Goal: Transaction & Acquisition: Purchase product/service

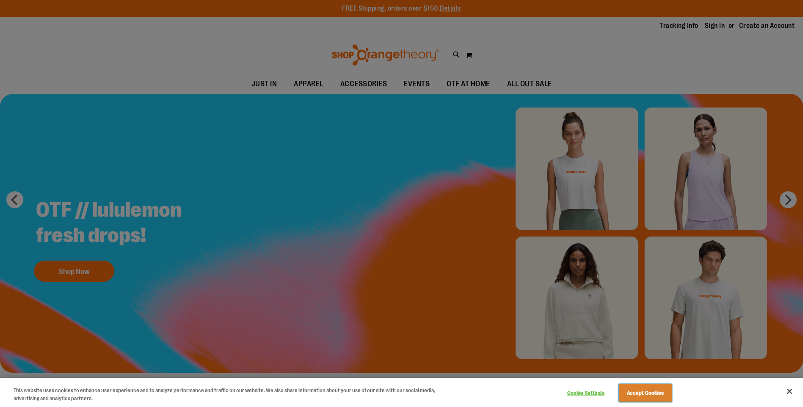
click at [636, 387] on button "Accept Cookies" at bounding box center [645, 393] width 53 height 18
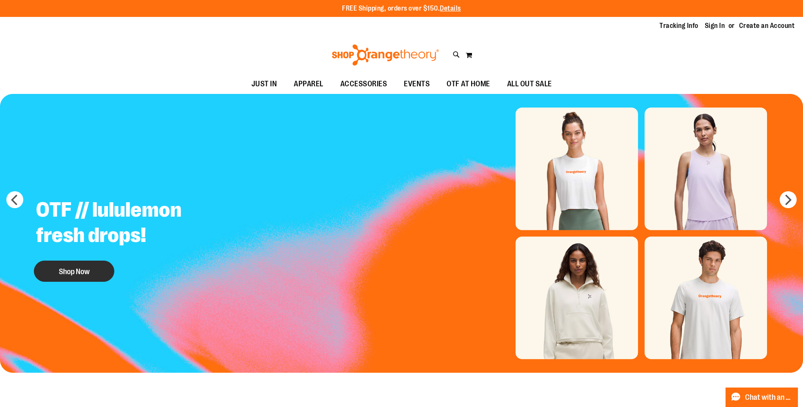
click at [70, 274] on button "Shop Now" at bounding box center [74, 271] width 80 height 21
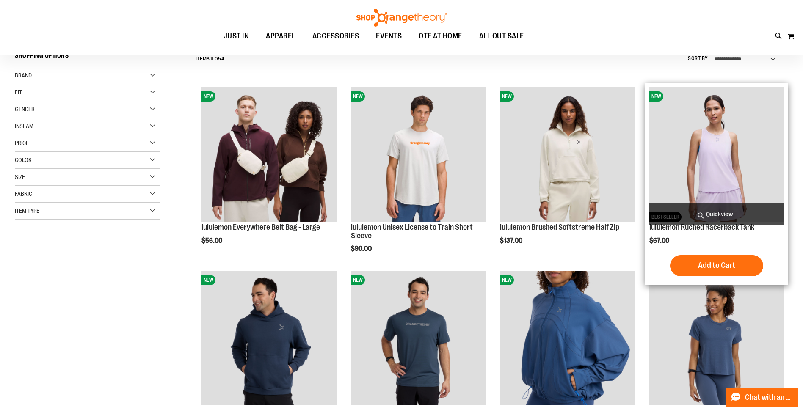
scroll to position [126, 0]
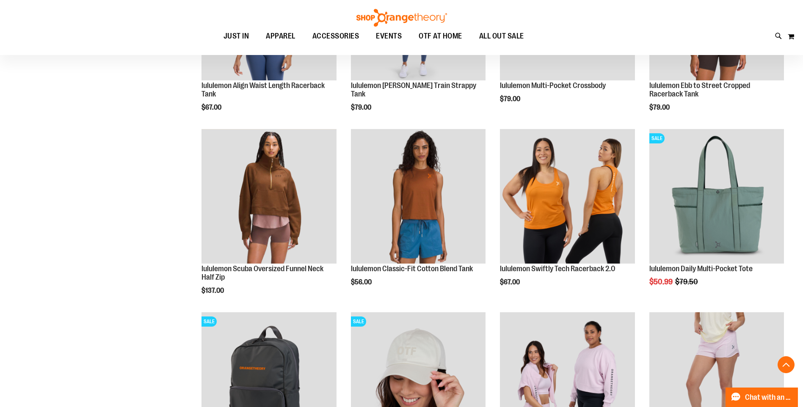
scroll to position [634, 0]
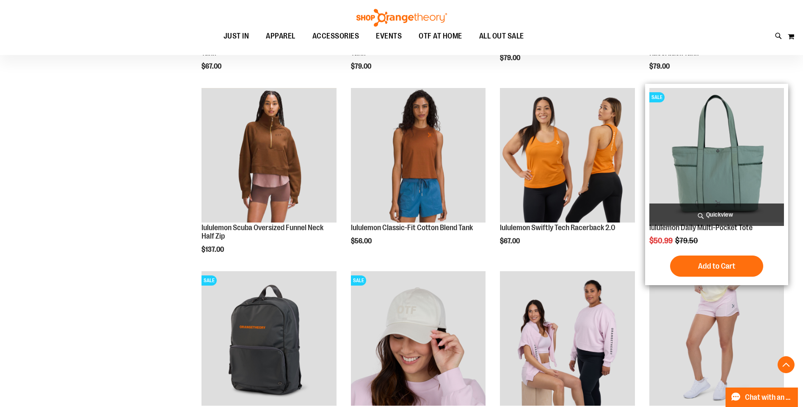
click at [724, 150] on img "product" at bounding box center [716, 155] width 135 height 135
click at [713, 268] on span "Add to Cart" at bounding box center [716, 265] width 37 height 9
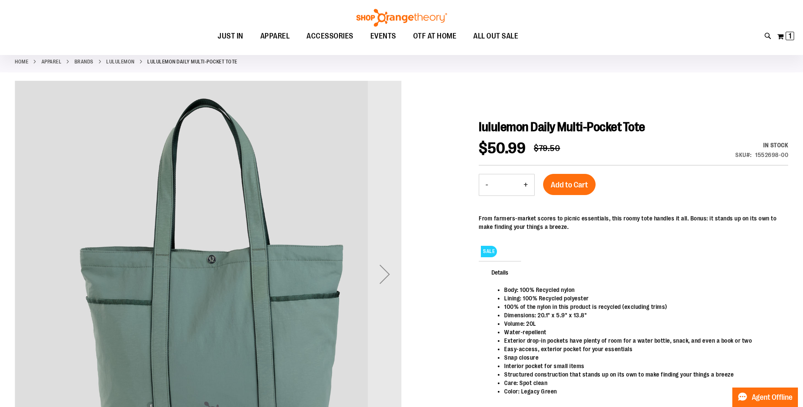
scroll to position [84, 0]
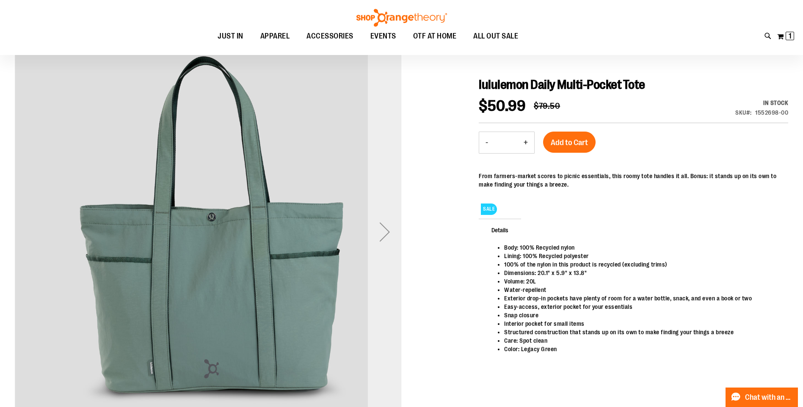
click at [393, 228] on div "Next" at bounding box center [385, 232] width 34 height 34
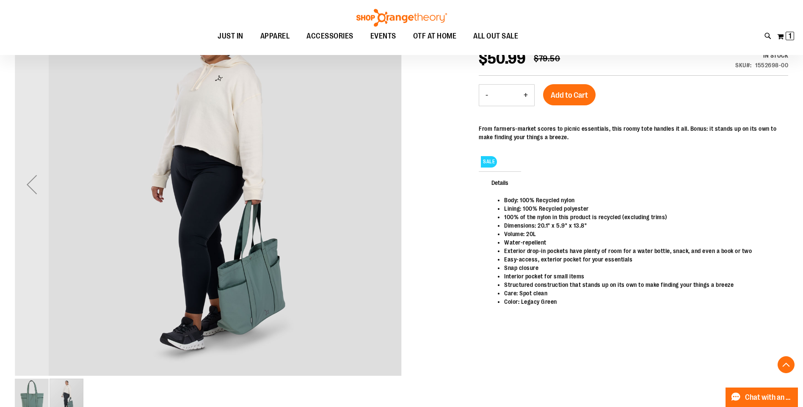
scroll to position [168, 0]
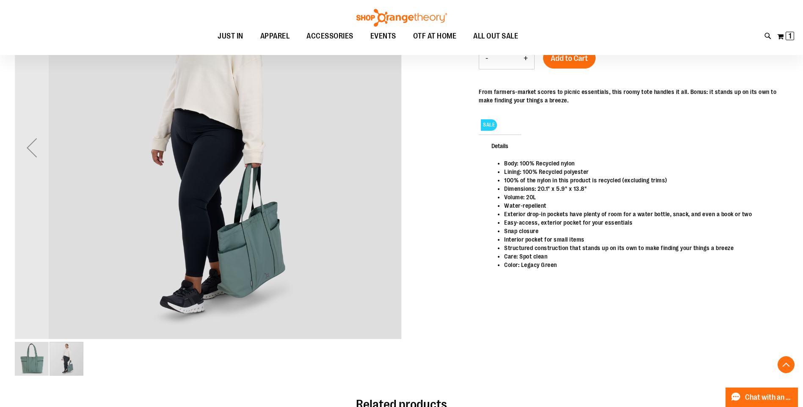
click at [71, 358] on div "carousel" at bounding box center [66, 359] width 34 height 34
click at [24, 357] on img "image 1 of 2" at bounding box center [32, 359] width 34 height 34
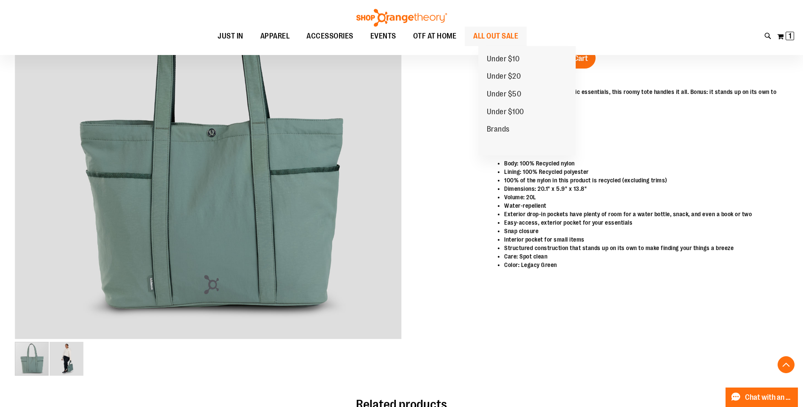
click at [491, 32] on span "ALL OUT SALE" at bounding box center [495, 36] width 45 height 19
click at [502, 58] on span "Under $10" at bounding box center [503, 60] width 33 height 11
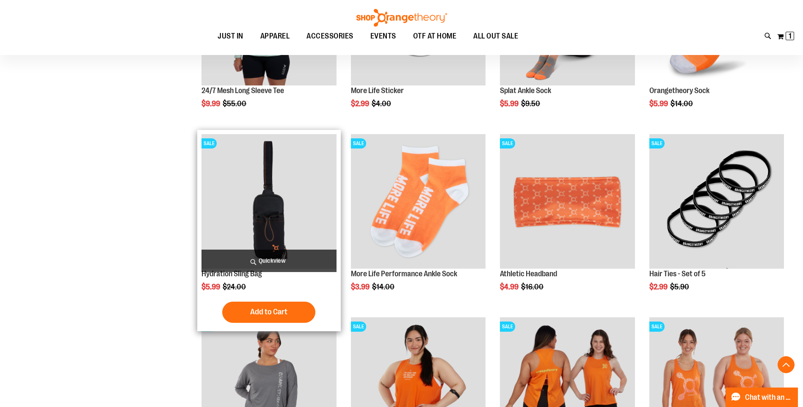
scroll to position [296, 0]
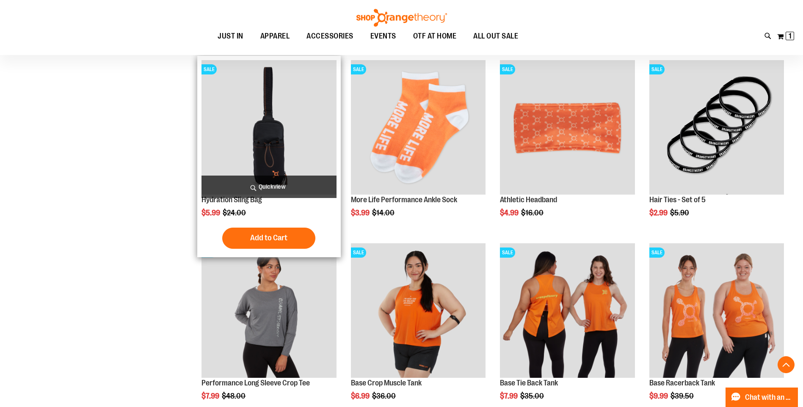
click at [278, 148] on img "product" at bounding box center [268, 127] width 135 height 135
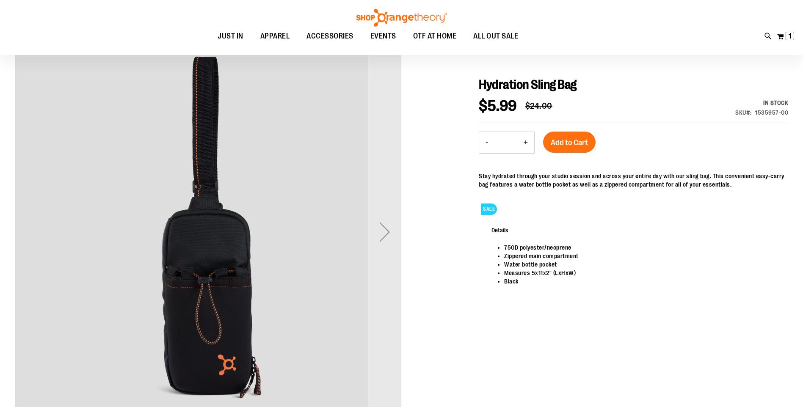
scroll to position [211, 0]
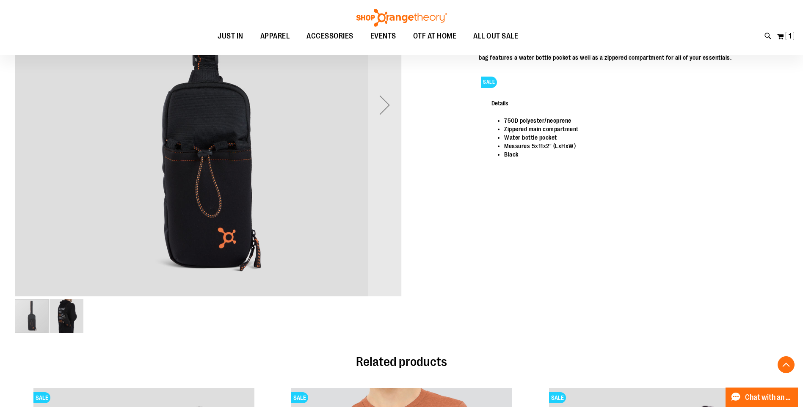
click at [88, 317] on div "carousel" at bounding box center [208, 316] width 387 height 36
click at [71, 317] on img "image 2 of 2" at bounding box center [66, 316] width 34 height 34
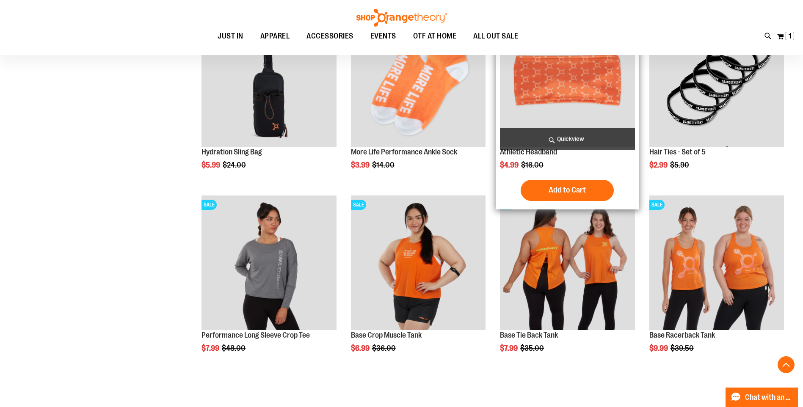
scroll to position [423, 0]
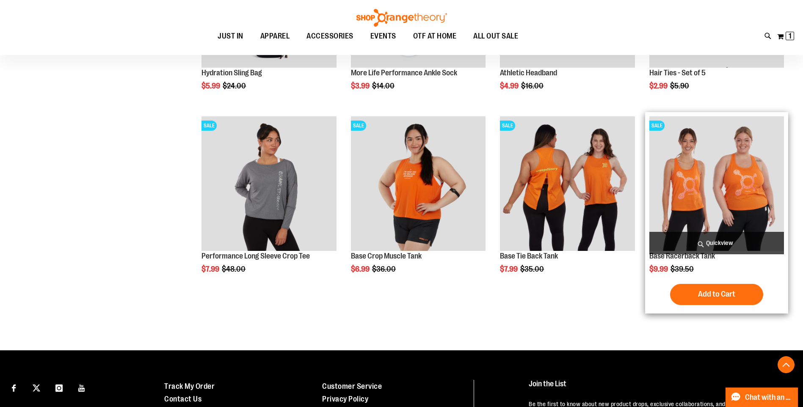
click at [734, 189] on img "product" at bounding box center [716, 183] width 135 height 135
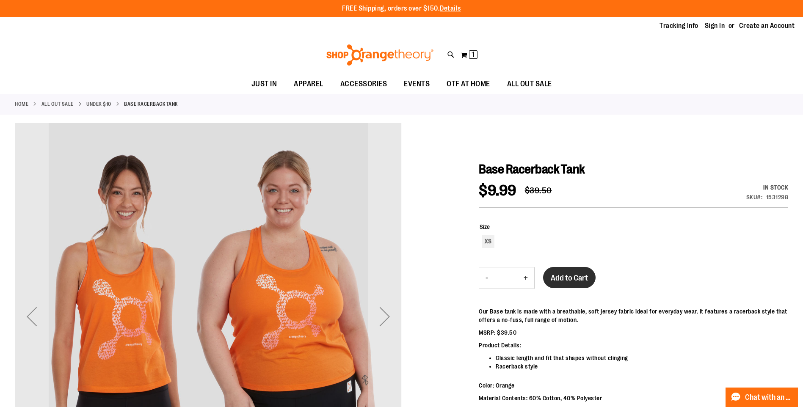
click at [566, 276] on span "Add to Cart" at bounding box center [568, 277] width 37 height 9
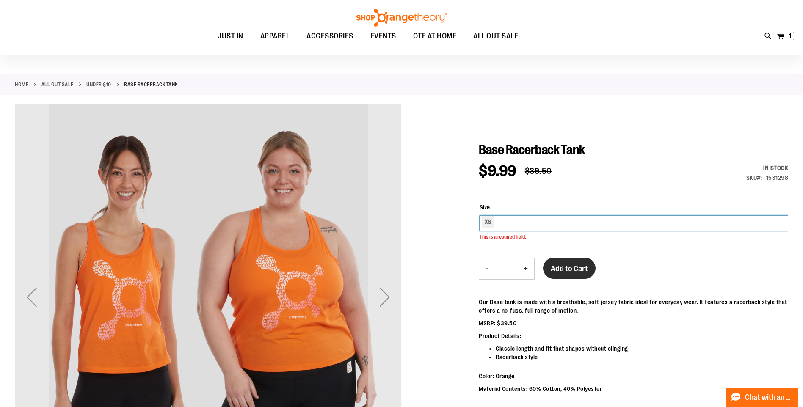
scroll to position [19, 0]
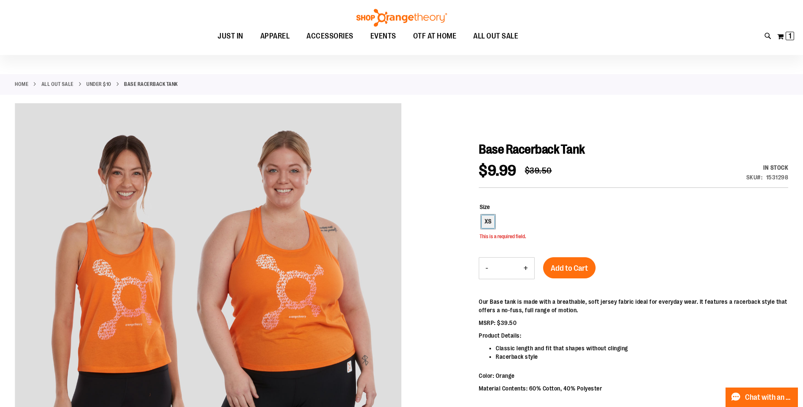
click at [488, 225] on div "XS" at bounding box center [487, 221] width 13 height 13
type input "***"
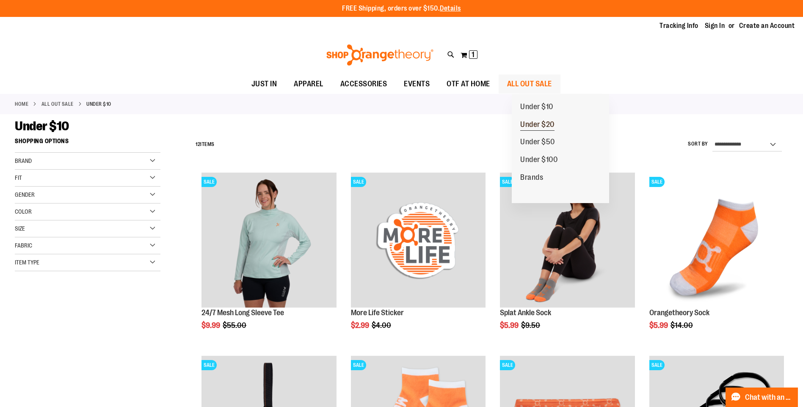
click at [531, 120] on link "Under $20" at bounding box center [536, 125] width 51 height 18
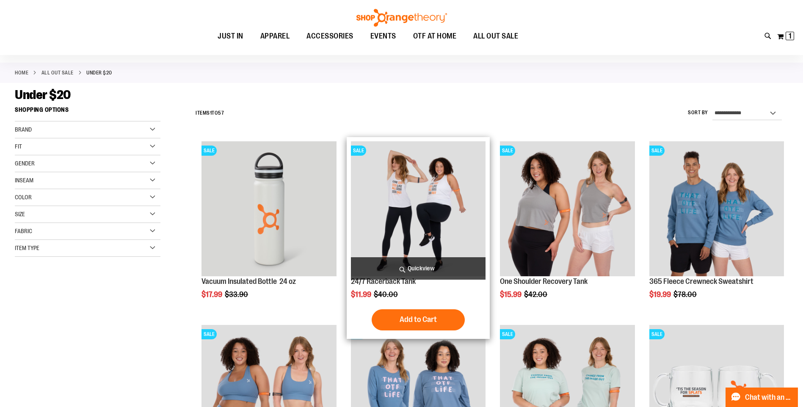
scroll to position [84, 0]
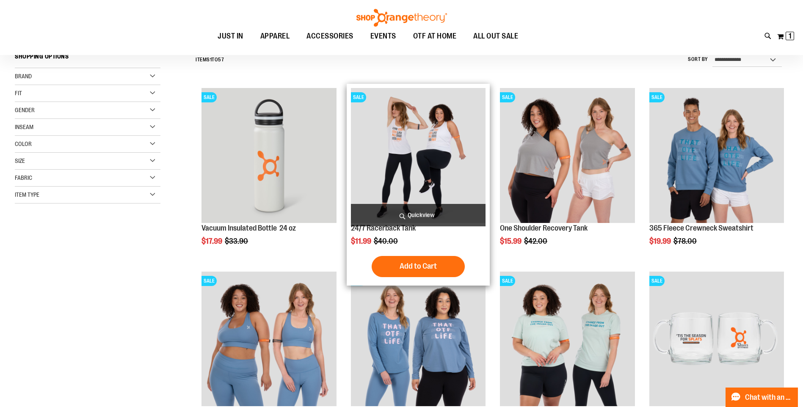
click at [423, 145] on img "product" at bounding box center [418, 155] width 135 height 135
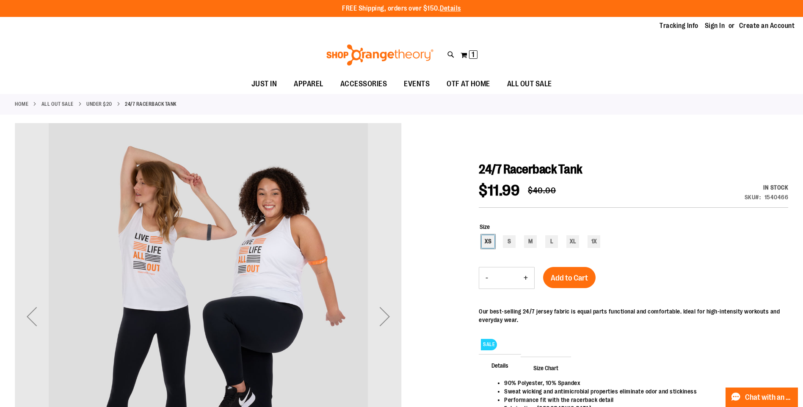
click at [486, 239] on div "XS" at bounding box center [487, 241] width 13 height 13
type input "***"
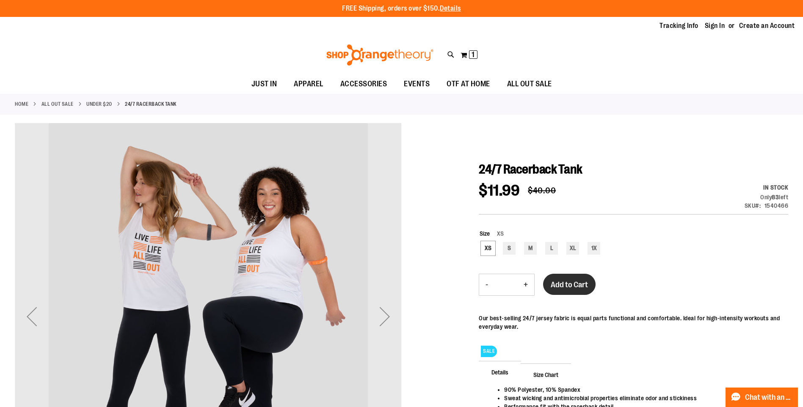
click at [566, 280] on button "Add to Cart" at bounding box center [569, 284] width 52 height 21
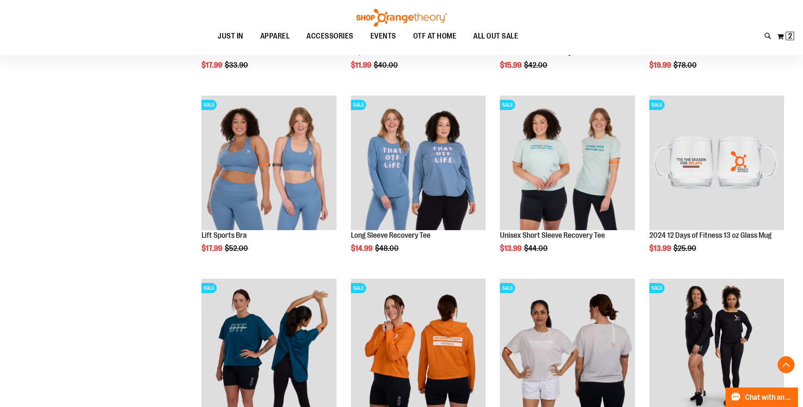
scroll to position [169, 0]
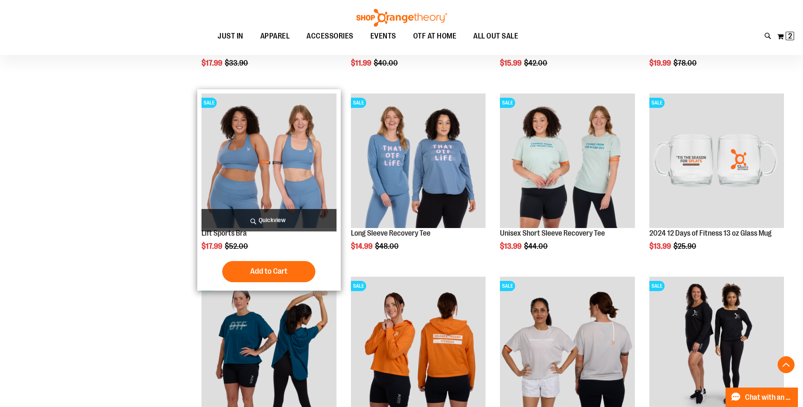
click at [291, 159] on img "product" at bounding box center [268, 160] width 135 height 135
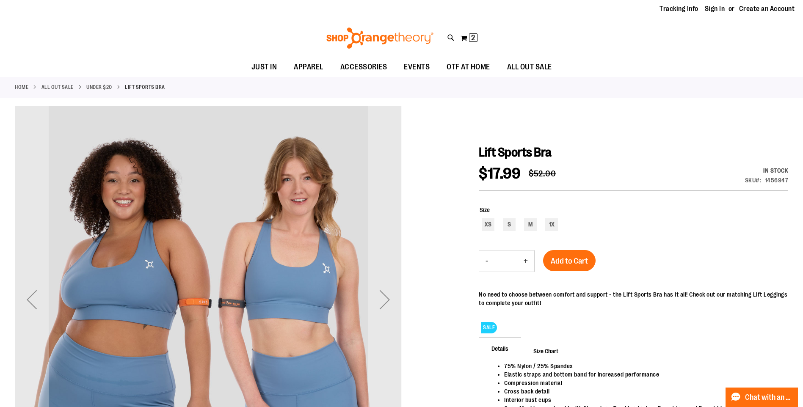
scroll to position [126, 0]
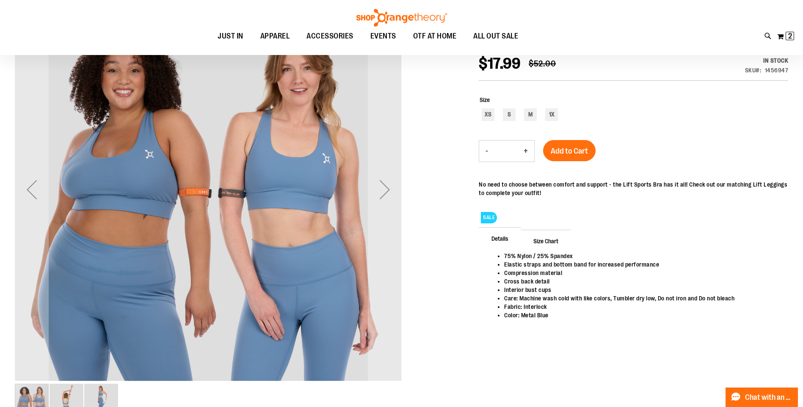
click at [62, 404] on img "image 2 of 3" at bounding box center [66, 401] width 34 height 34
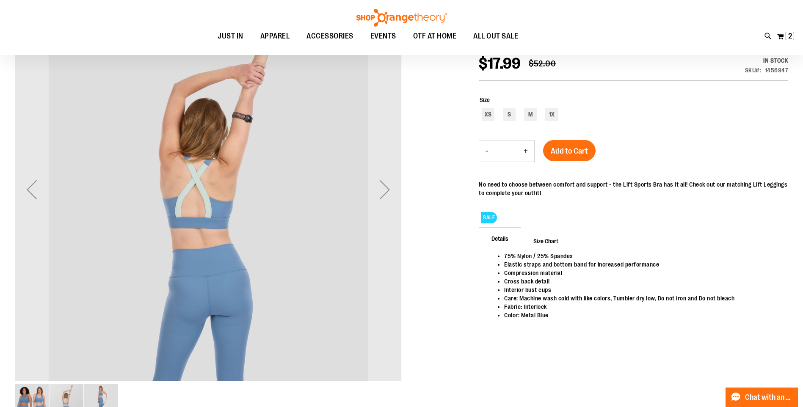
click at [109, 392] on img "image 3 of 3" at bounding box center [101, 401] width 34 height 34
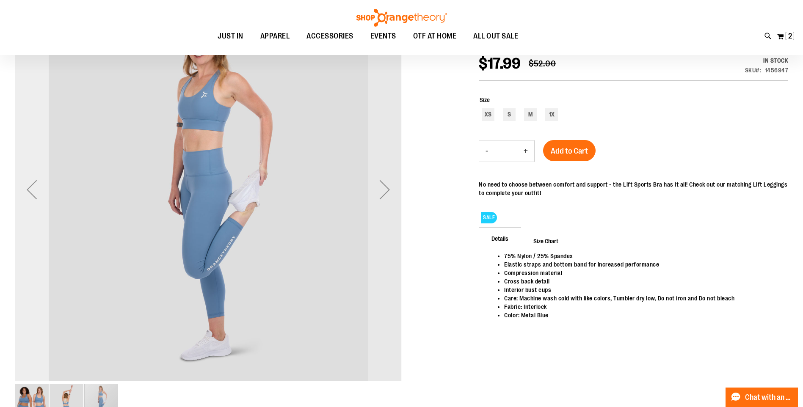
click at [28, 192] on div "Previous" at bounding box center [32, 190] width 34 height 34
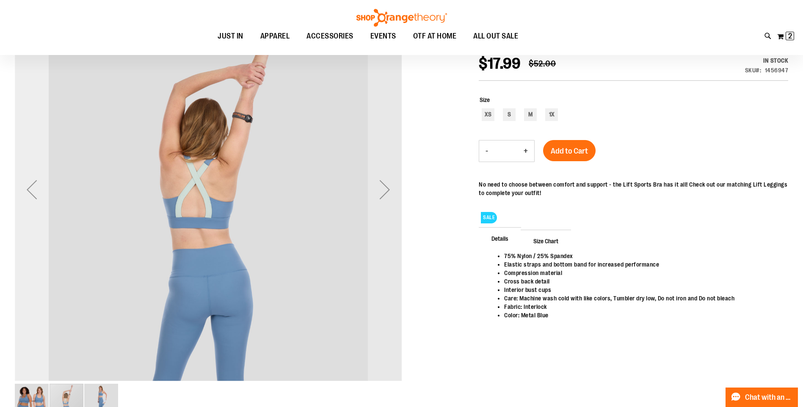
click at [29, 192] on div "Previous" at bounding box center [32, 190] width 34 height 34
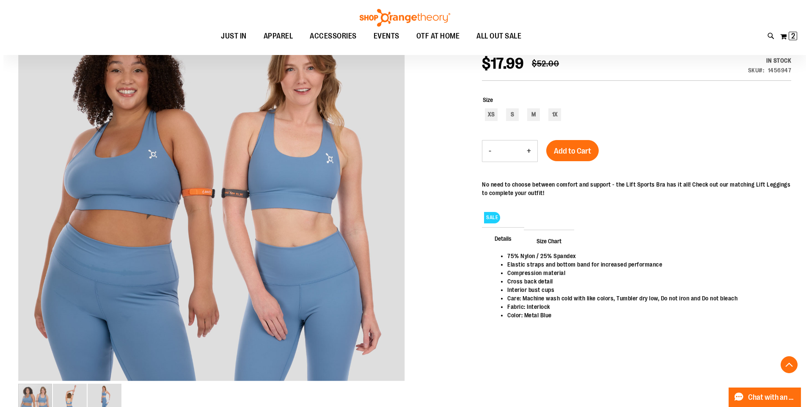
scroll to position [42, 0]
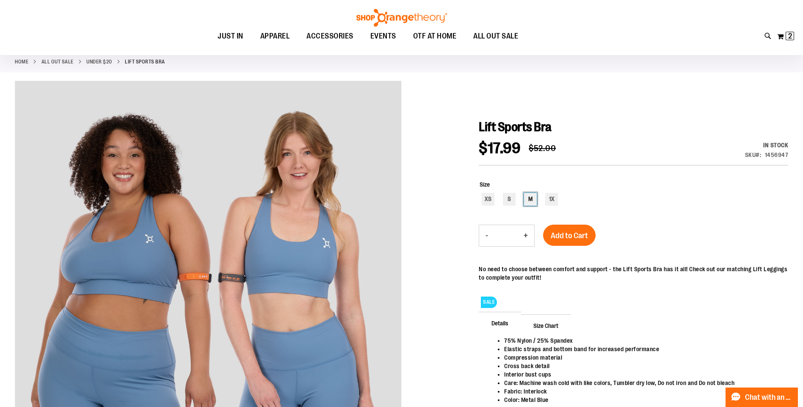
click at [528, 201] on div "M" at bounding box center [530, 199] width 13 height 13
type input "***"
click at [569, 239] on span "Add to Cart" at bounding box center [568, 235] width 37 height 9
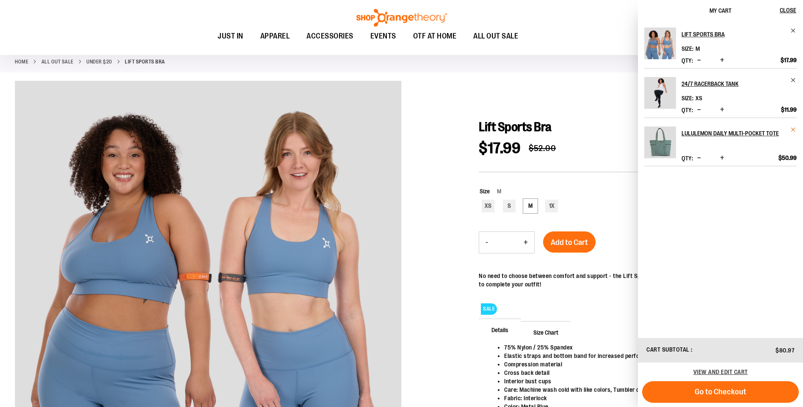
click at [796, 128] on span "Remove item" at bounding box center [793, 129] width 6 height 6
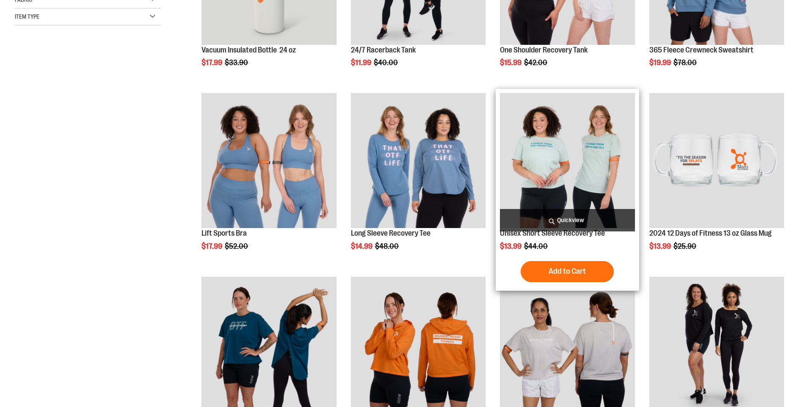
scroll to position [263, 0]
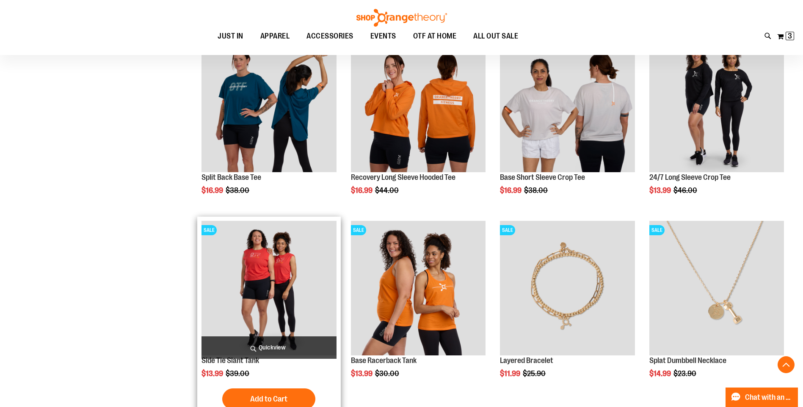
scroll to position [516, 0]
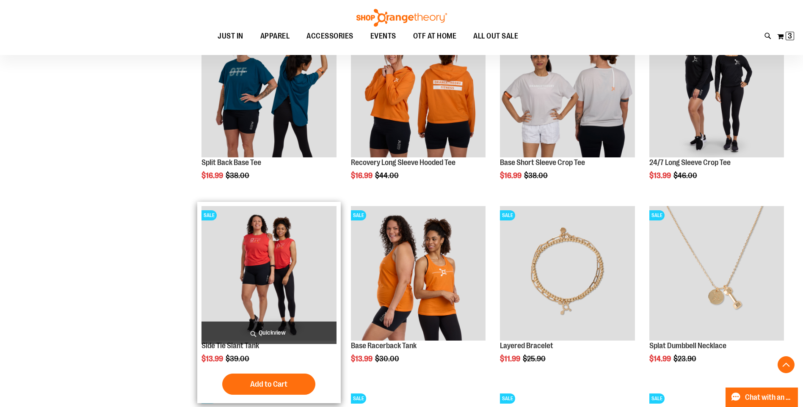
click at [261, 256] on img "product" at bounding box center [268, 273] width 135 height 135
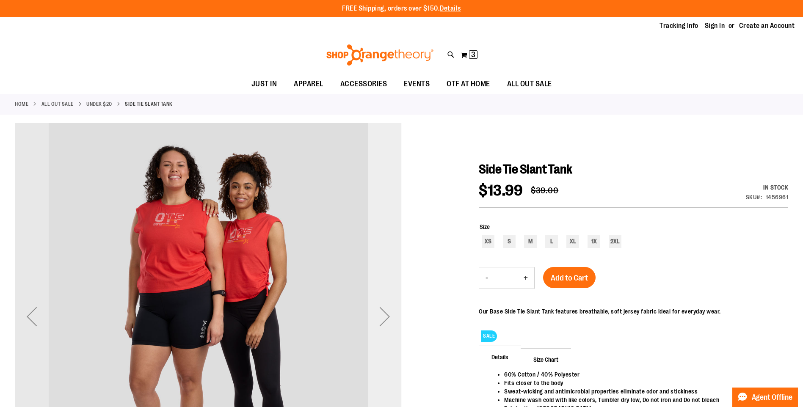
click at [386, 315] on div "Next" at bounding box center [385, 317] width 34 height 34
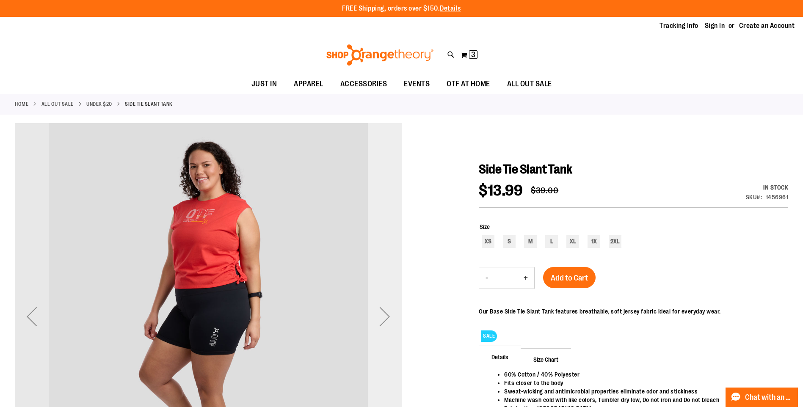
click at [386, 315] on div "Next" at bounding box center [385, 317] width 34 height 34
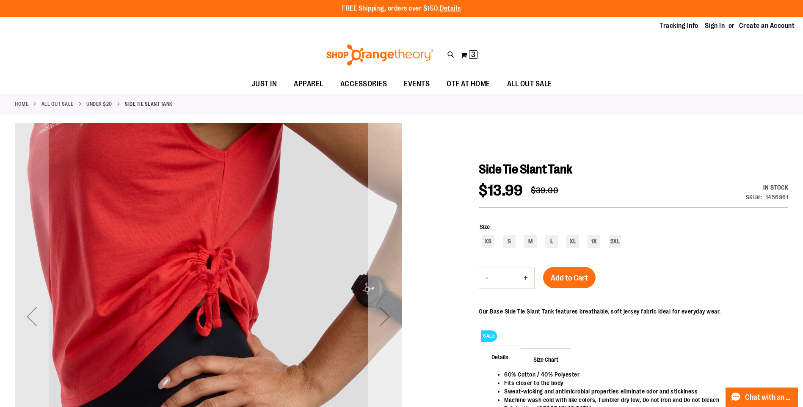
click at [386, 315] on div "Next" at bounding box center [385, 317] width 34 height 34
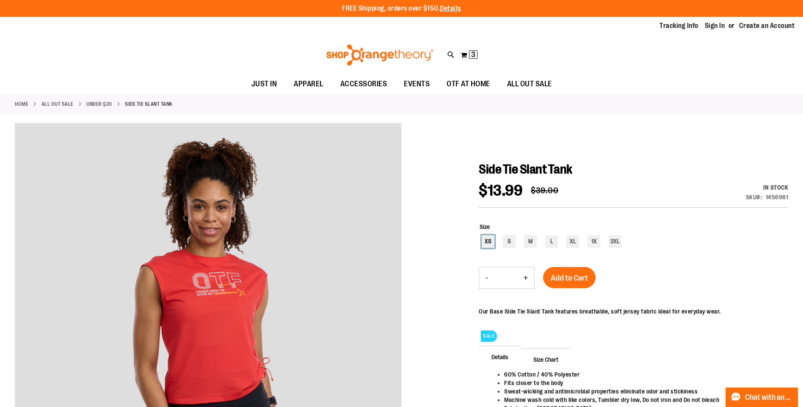
click at [494, 242] on div "XS" at bounding box center [487, 241] width 13 height 13
type input "***"
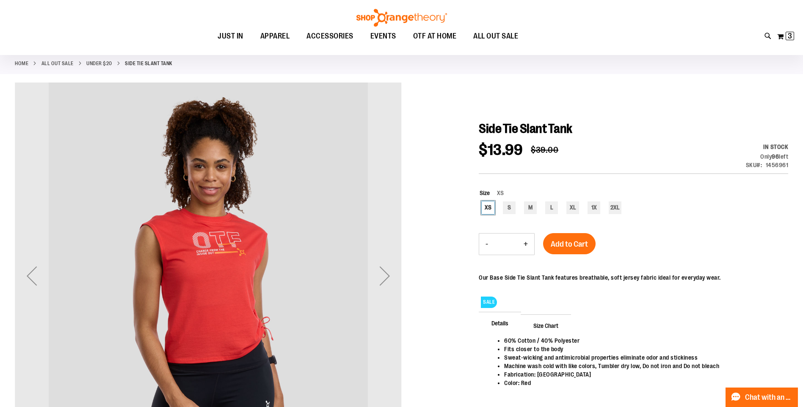
scroll to position [84, 0]
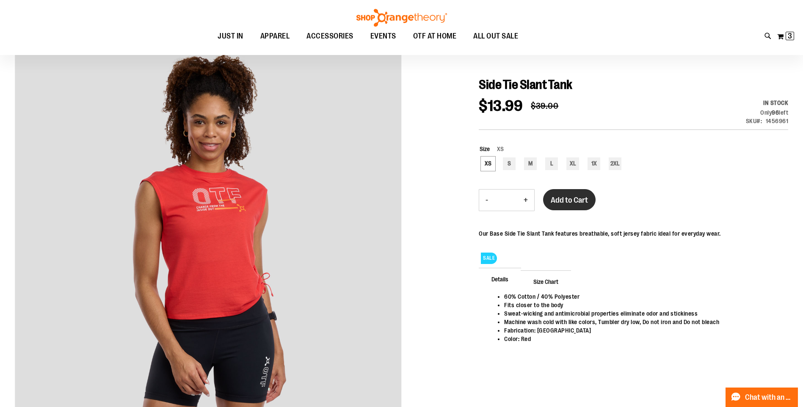
click at [546, 200] on button "Add to Cart" at bounding box center [569, 199] width 52 height 21
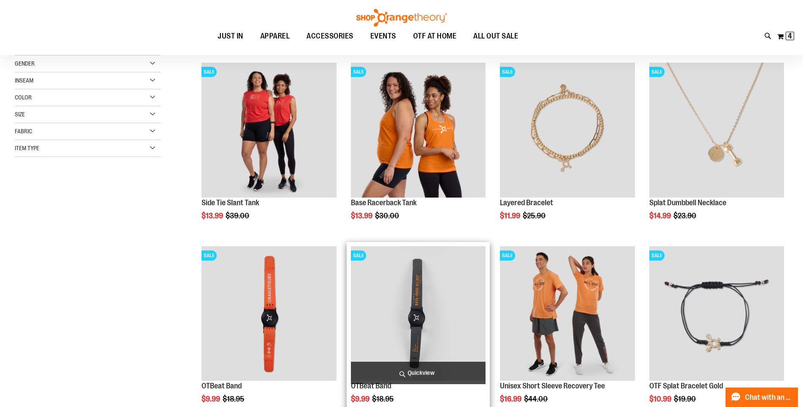
scroll to position [171, 0]
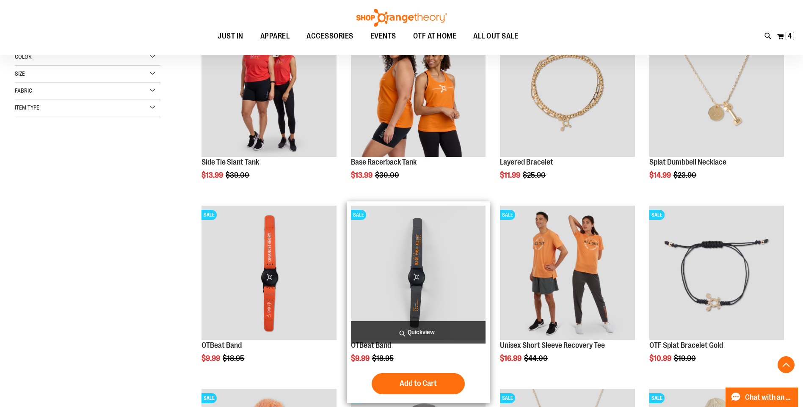
click at [413, 236] on img "product" at bounding box center [418, 273] width 135 height 135
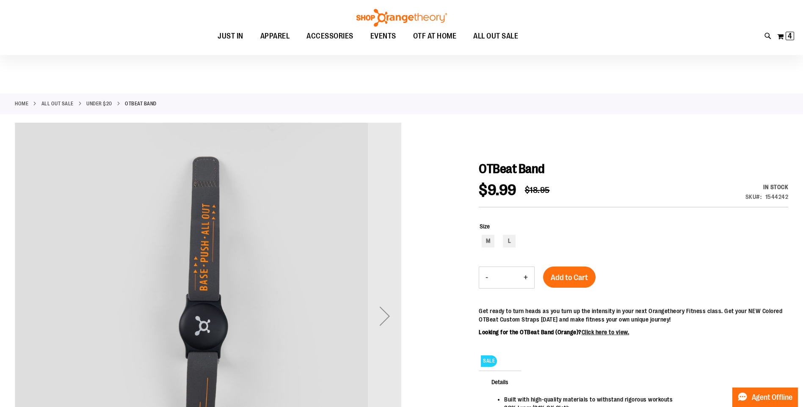
scroll to position [84, 0]
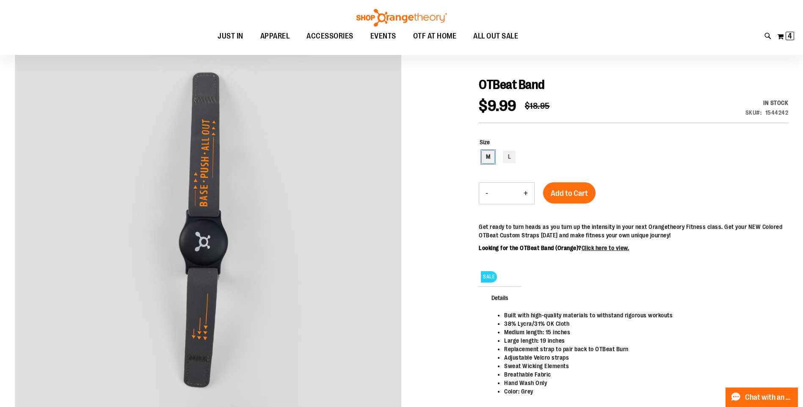
click at [486, 156] on div "M" at bounding box center [487, 157] width 13 height 13
type input "***"
click at [561, 195] on span "Add to Cart" at bounding box center [568, 193] width 37 height 9
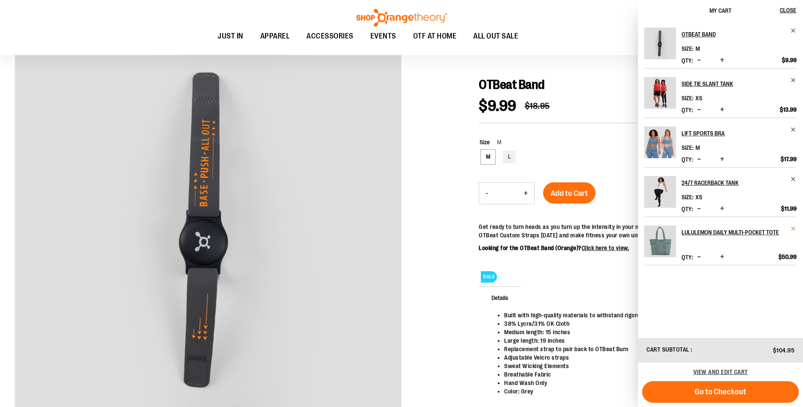
click at [794, 225] on span "Remove item" at bounding box center [793, 228] width 6 height 6
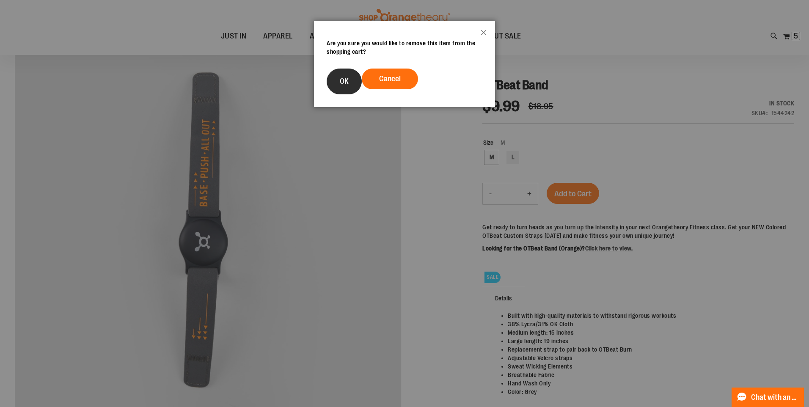
click at [335, 81] on button "OK" at bounding box center [344, 82] width 35 height 26
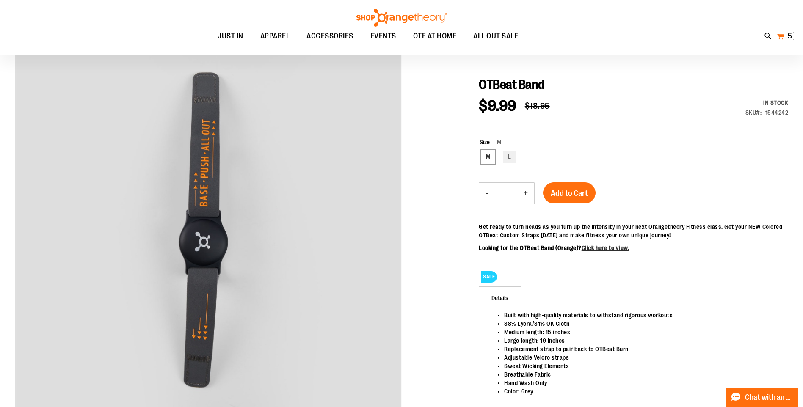
click at [781, 36] on button "My Cart 5 5 items" at bounding box center [785, 37] width 18 height 14
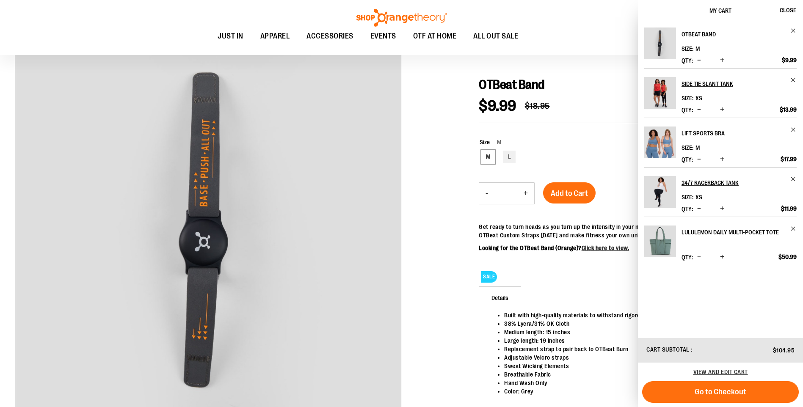
click at [722, 10] on span "My Cart" at bounding box center [720, 10] width 22 height 7
click at [789, 11] on span "Close" at bounding box center [787, 10] width 16 height 7
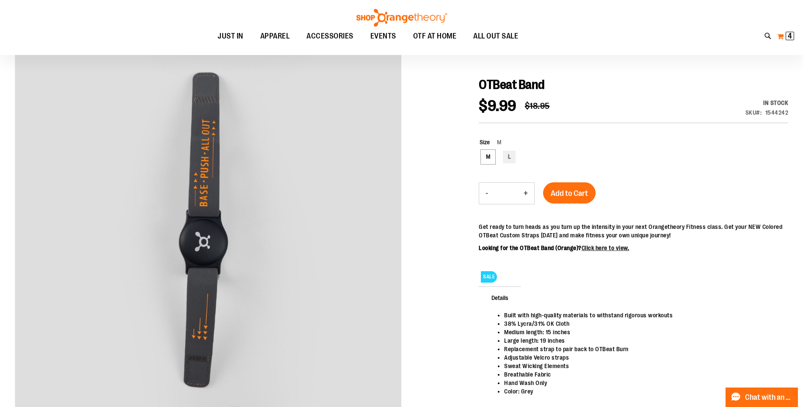
click at [791, 36] on span "4" at bounding box center [789, 36] width 4 height 8
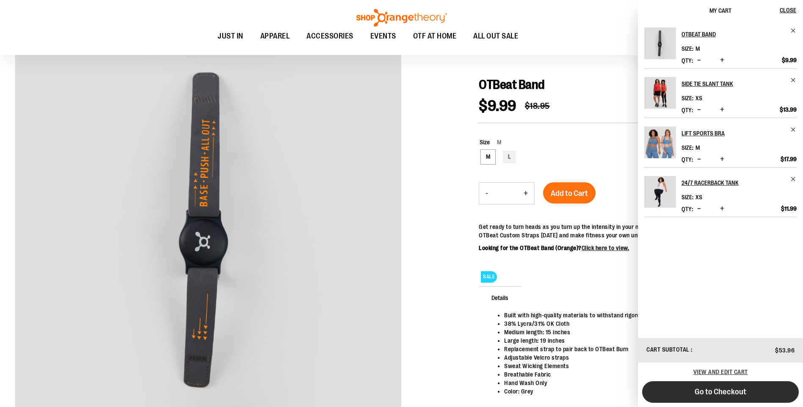
click at [733, 395] on span "Go to Checkout" at bounding box center [720, 391] width 52 height 9
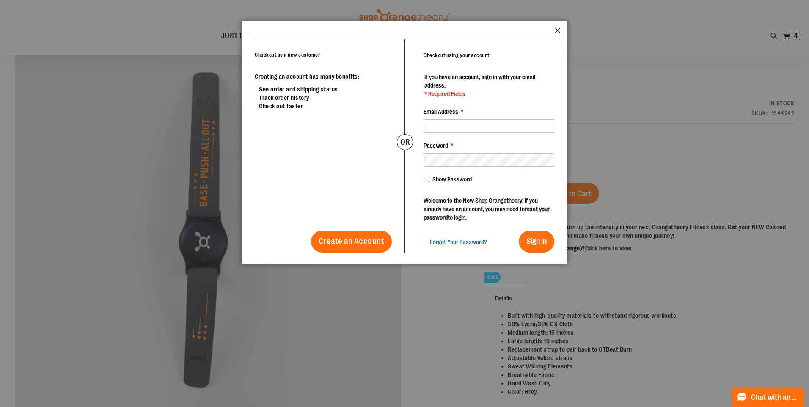
click at [555, 29] on header "popup-authentication popup Close" at bounding box center [404, 30] width 325 height 18
click at [559, 27] on header "popup-authentication popup Close" at bounding box center [404, 30] width 325 height 18
click at [553, 30] on header "popup-authentication popup Close" at bounding box center [404, 30] width 325 height 18
click at [562, 30] on header "popup-authentication popup Close" at bounding box center [404, 30] width 325 height 18
click at [556, 30] on button "Close" at bounding box center [558, 32] width 6 height 11
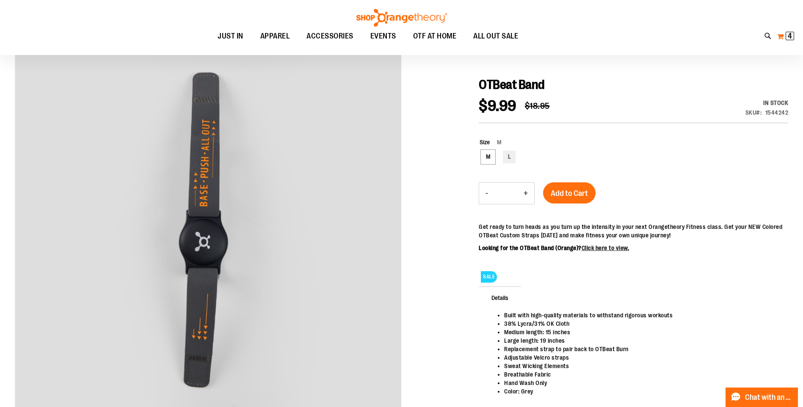
click at [786, 34] on span "4 4 items" at bounding box center [789, 36] width 8 height 8
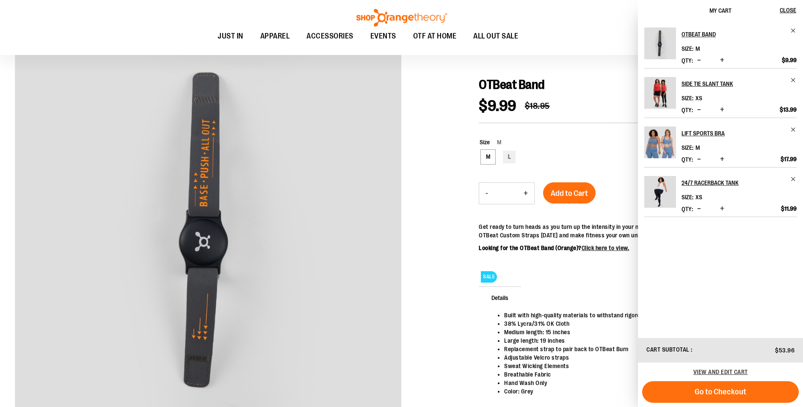
click at [33, 32] on ul "JUST IN JUST IN Balanced Basics New for Women New for Men New Accessories New B…" at bounding box center [367, 36] width 697 height 19
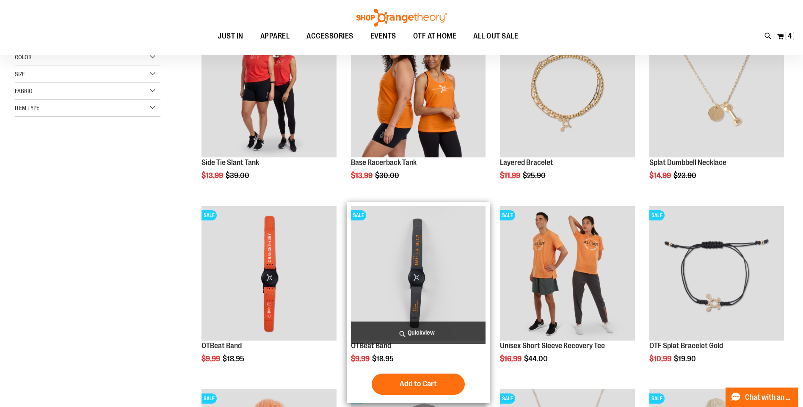
scroll to position [120, 0]
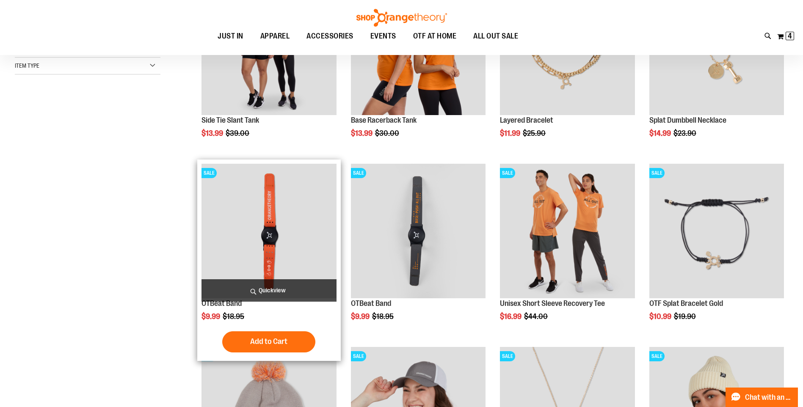
click at [243, 233] on img "product" at bounding box center [268, 231] width 135 height 135
click at [271, 224] on img "product" at bounding box center [268, 231] width 135 height 135
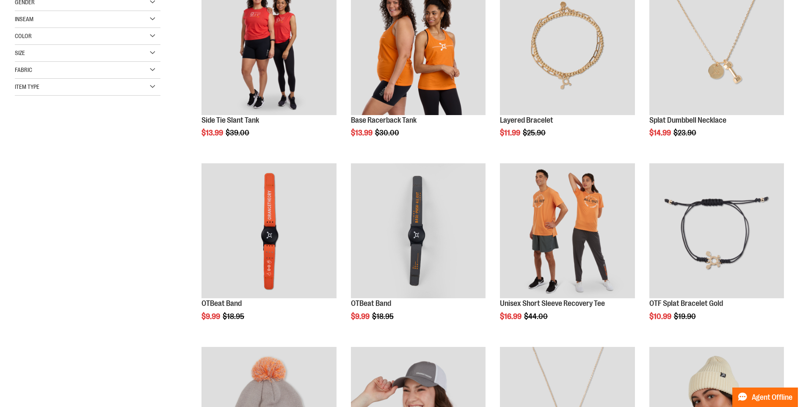
scroll to position [192, 0]
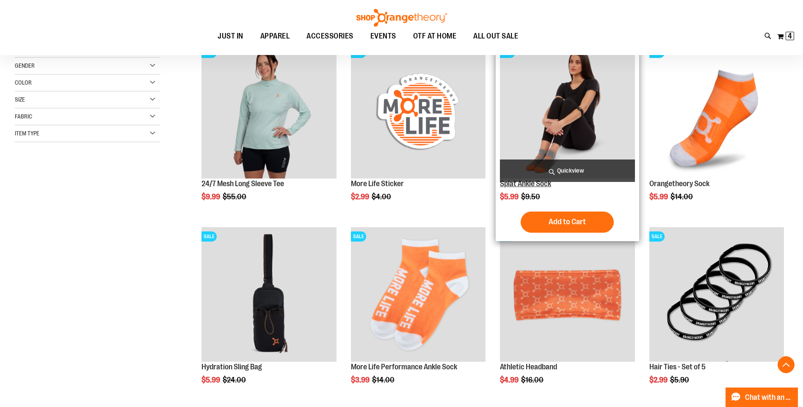
scroll to position [126, 0]
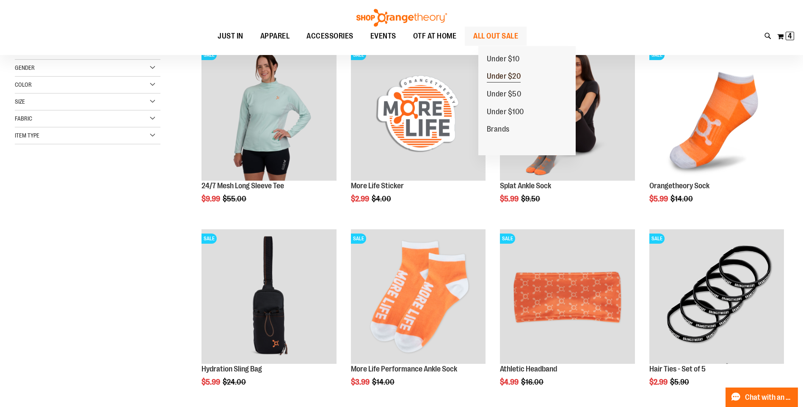
click at [505, 74] on span "Under $20" at bounding box center [504, 77] width 34 height 11
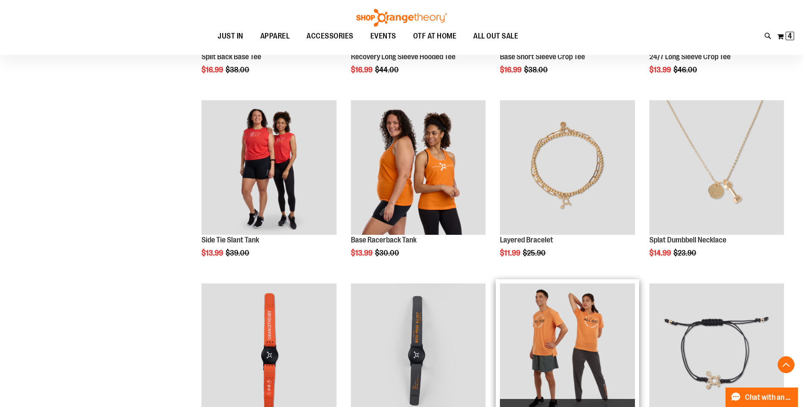
scroll to position [592, 0]
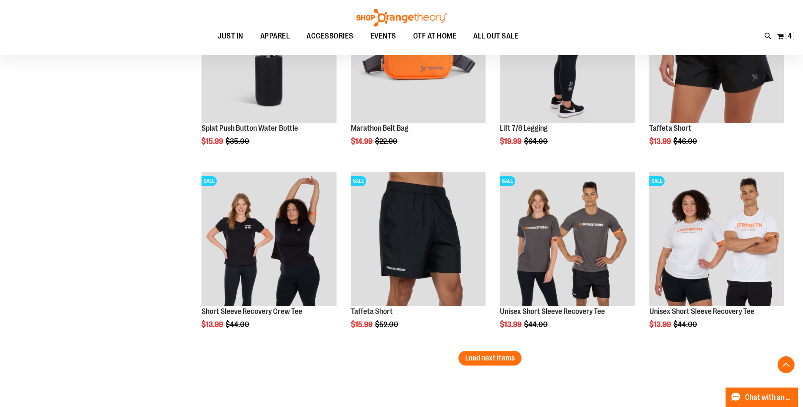
scroll to position [1438, 0]
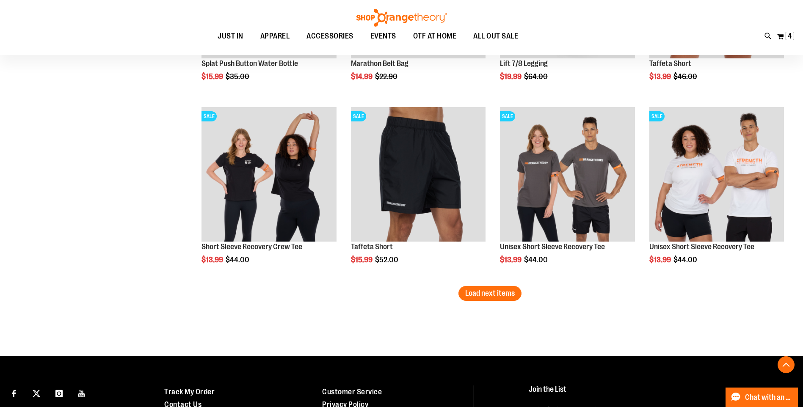
click at [492, 291] on span "Load next items" at bounding box center [489, 293] width 49 height 8
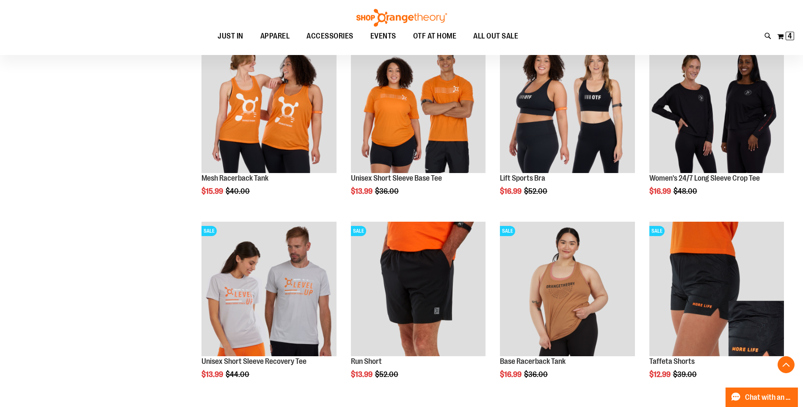
scroll to position [1692, 0]
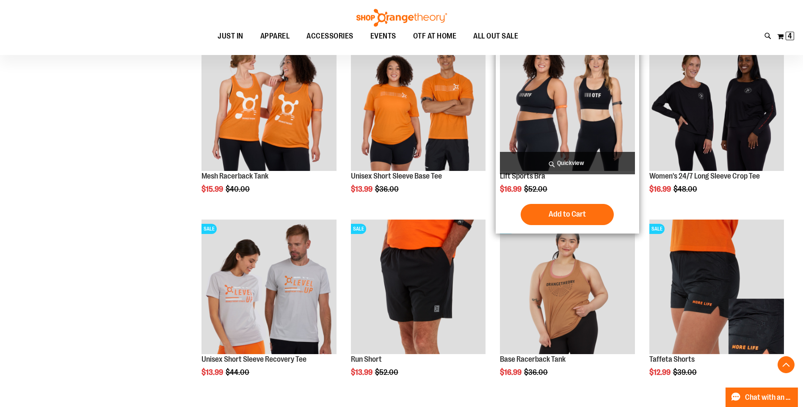
click at [580, 118] on img "product" at bounding box center [567, 103] width 135 height 135
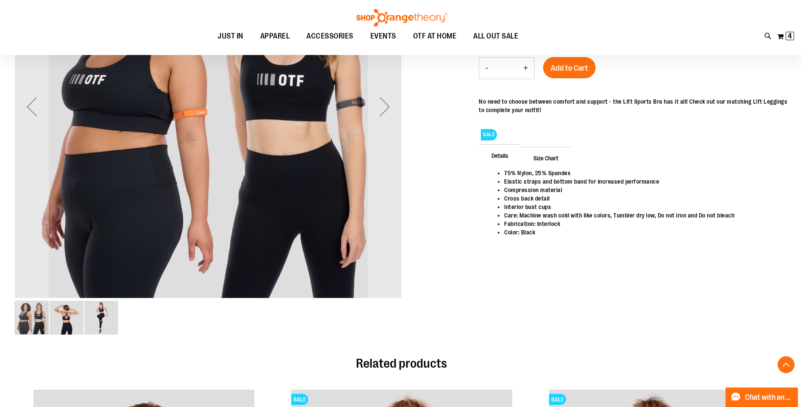
scroll to position [211, 0]
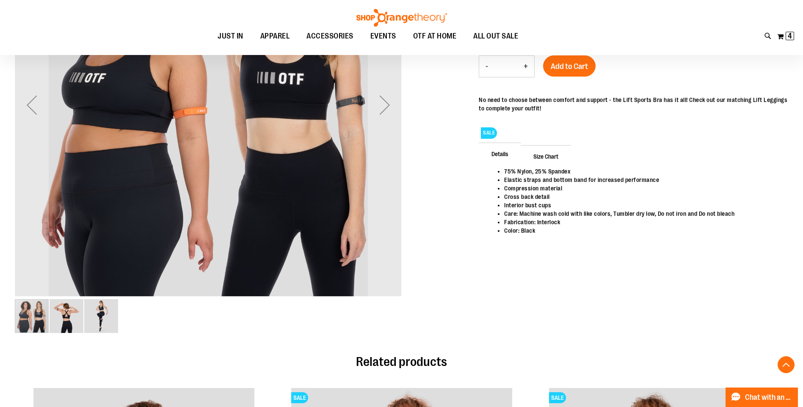
click at [60, 319] on img "image 2 of 3" at bounding box center [66, 316] width 34 height 34
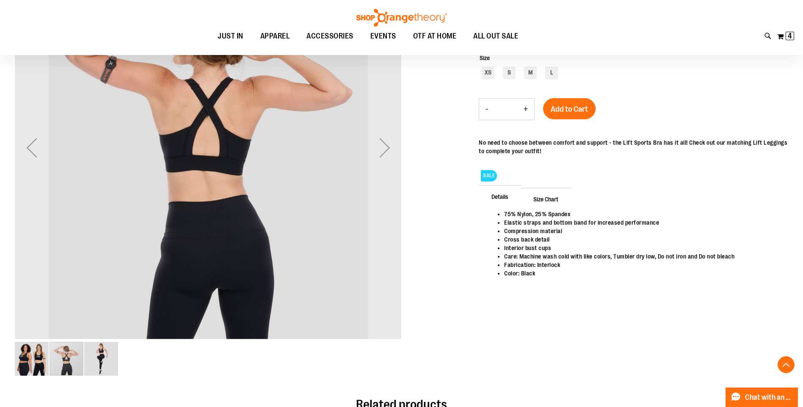
scroll to position [169, 0]
click at [29, 357] on img "image 1 of 3" at bounding box center [32, 358] width 34 height 34
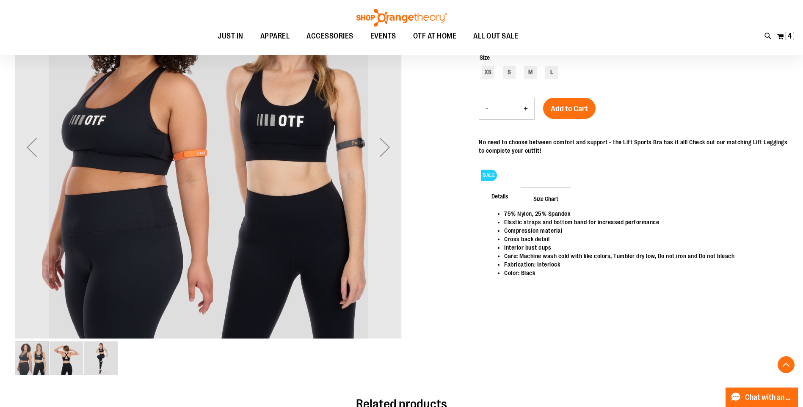
click at [103, 358] on img "image 3 of 3" at bounding box center [101, 358] width 34 height 34
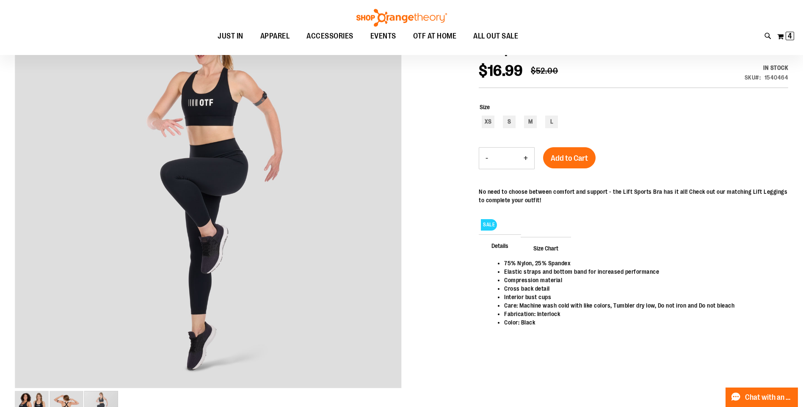
scroll to position [42, 0]
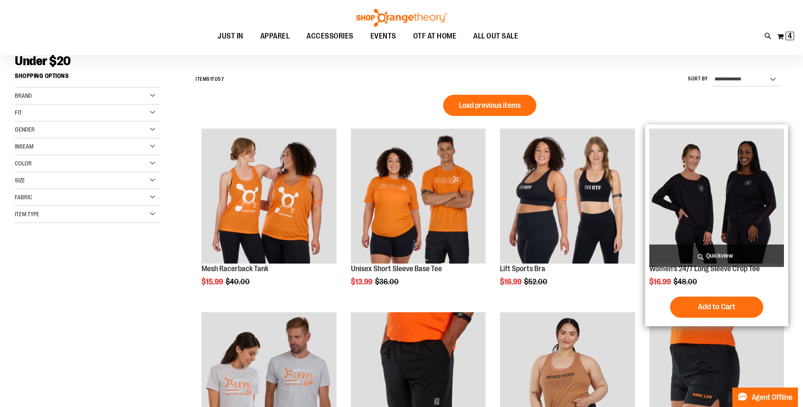
scroll to position [84, 0]
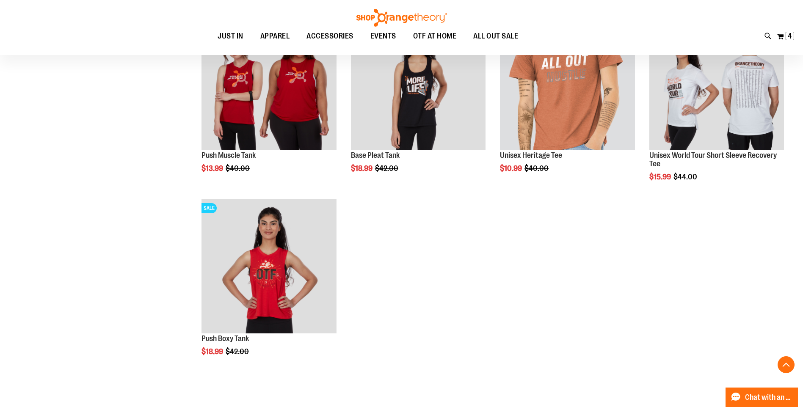
scroll to position [973, 0]
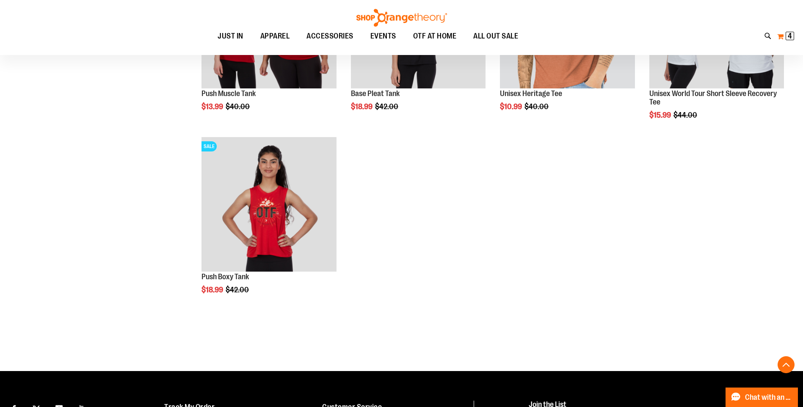
click at [789, 35] on span "4" at bounding box center [789, 36] width 4 height 8
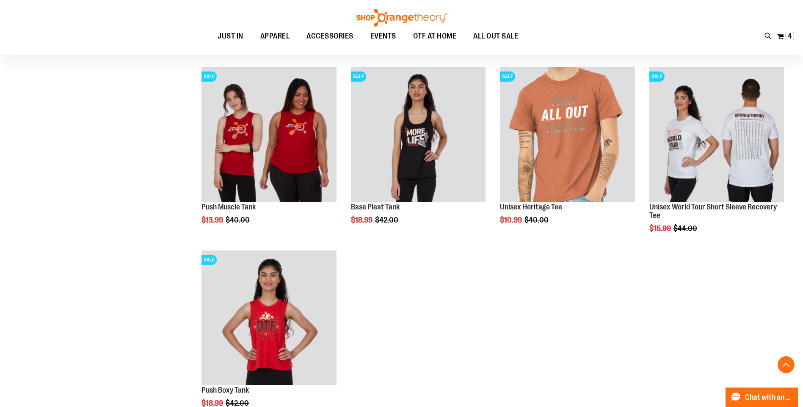
scroll to position [803, 0]
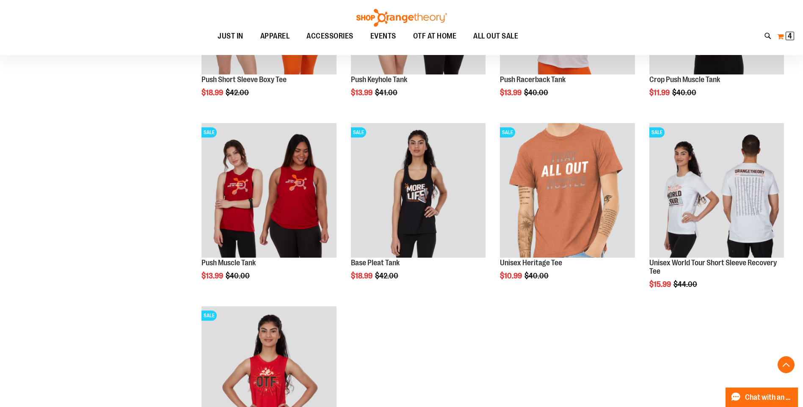
click at [789, 32] on span "4" at bounding box center [789, 36] width 4 height 8
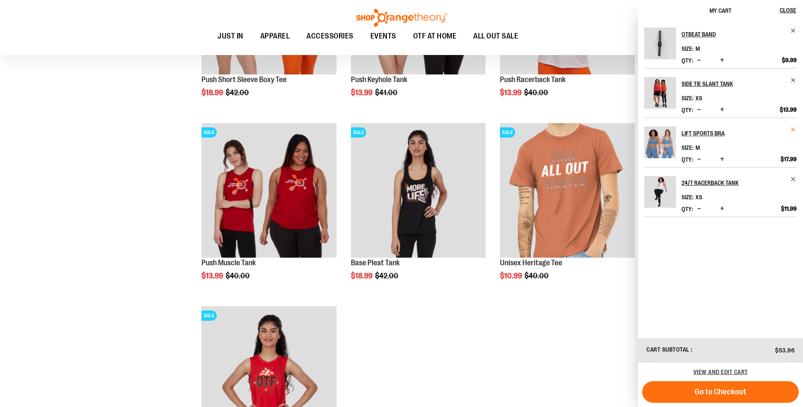
click at [794, 127] on span "Remove item" at bounding box center [793, 129] width 6 height 6
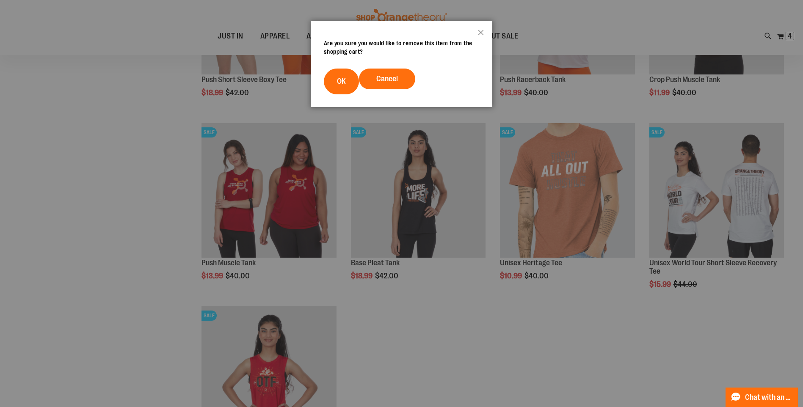
scroll to position [84, 0]
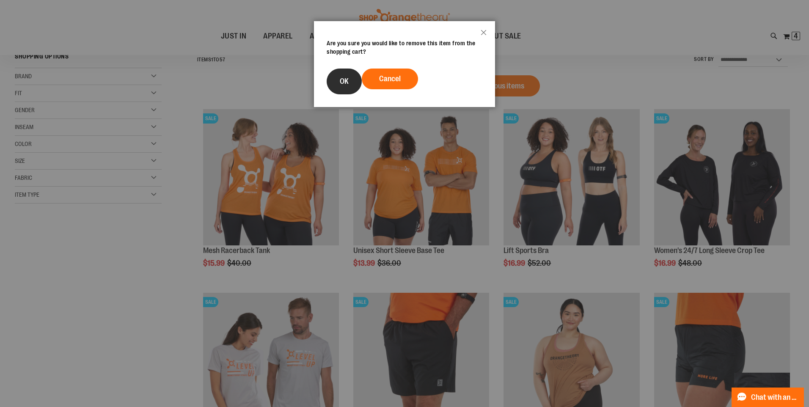
click at [343, 79] on span "OK" at bounding box center [344, 81] width 9 height 8
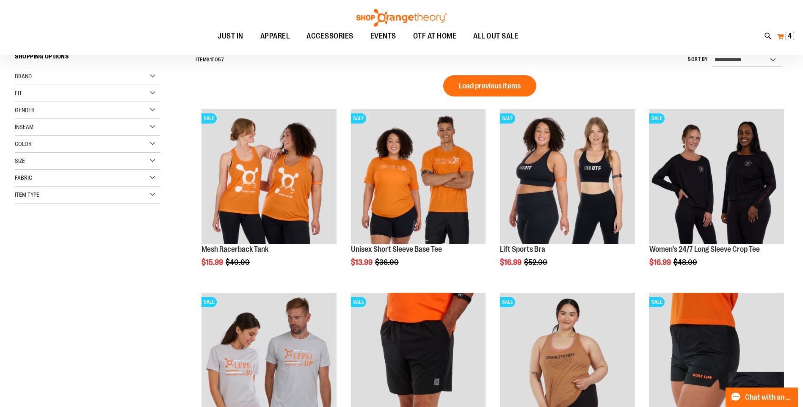
click at [788, 38] on span "4" at bounding box center [789, 36] width 4 height 8
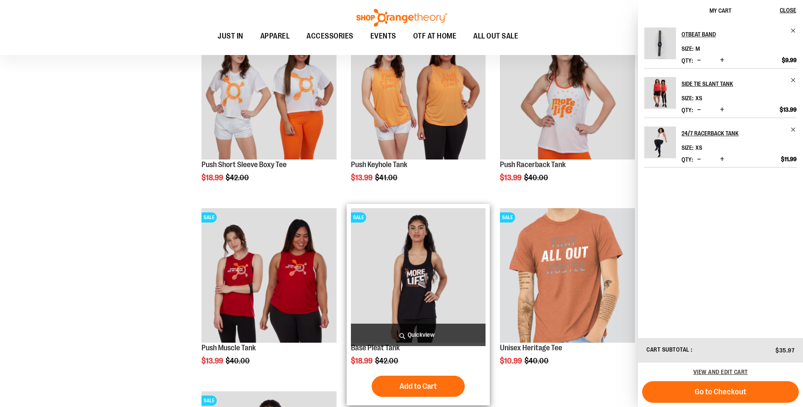
scroll to position [719, 0]
click at [428, 267] on img "product" at bounding box center [418, 275] width 135 height 135
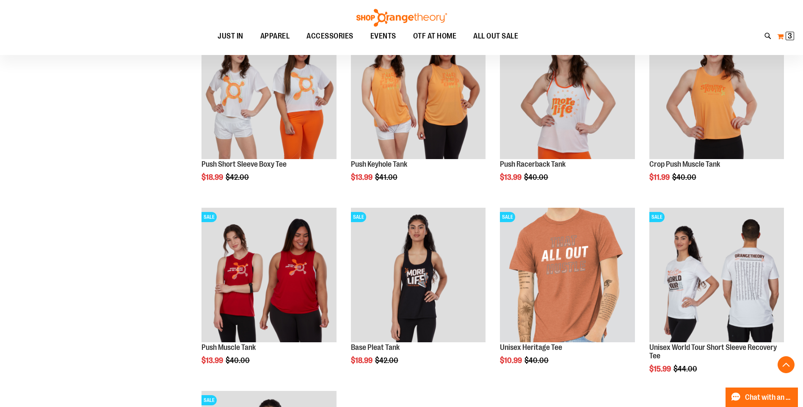
click at [791, 33] on span "3" at bounding box center [789, 36] width 4 height 8
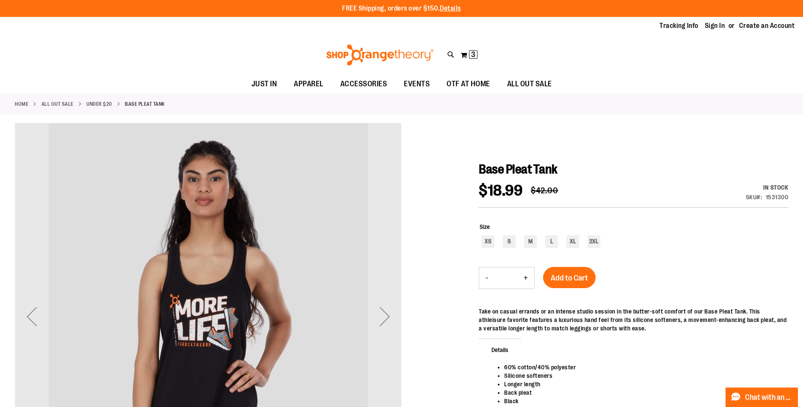
scroll to position [42, 0]
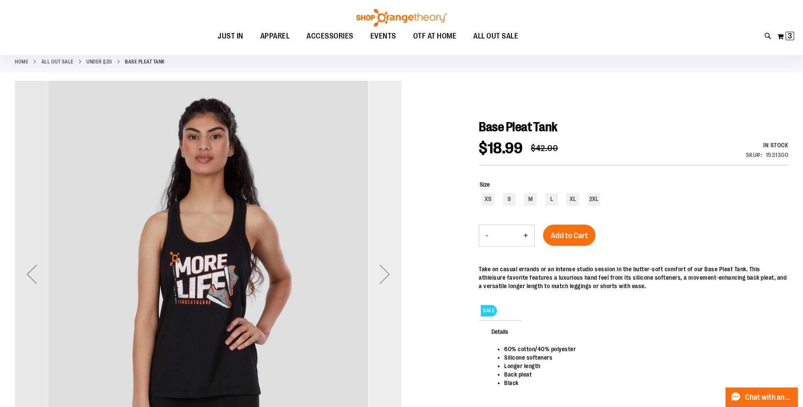
click at [388, 280] on div "Next" at bounding box center [385, 274] width 34 height 34
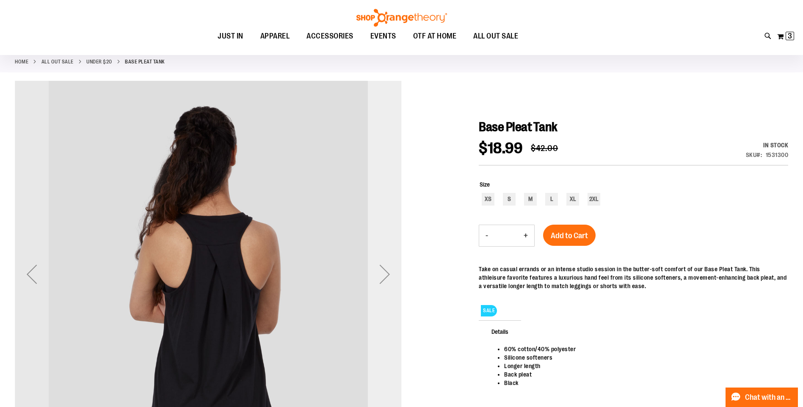
click at [388, 280] on div "Next" at bounding box center [385, 274] width 34 height 34
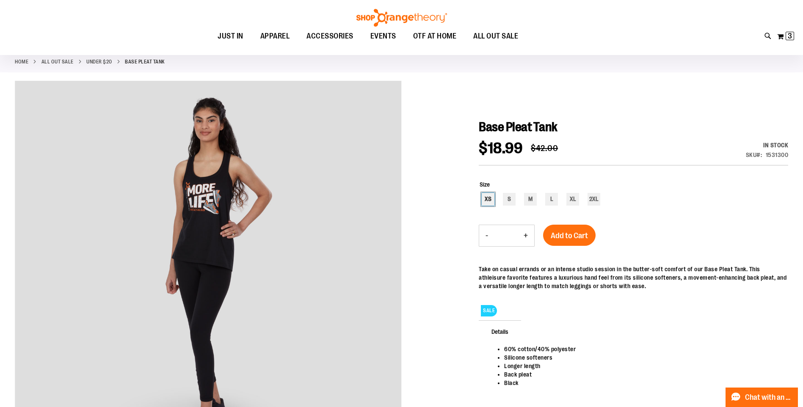
click at [487, 193] on div "XS" at bounding box center [487, 199] width 13 height 13
type input "***"
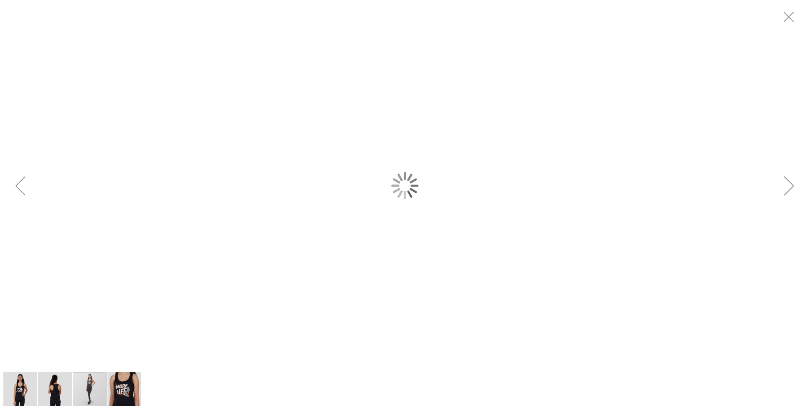
scroll to position [0, 0]
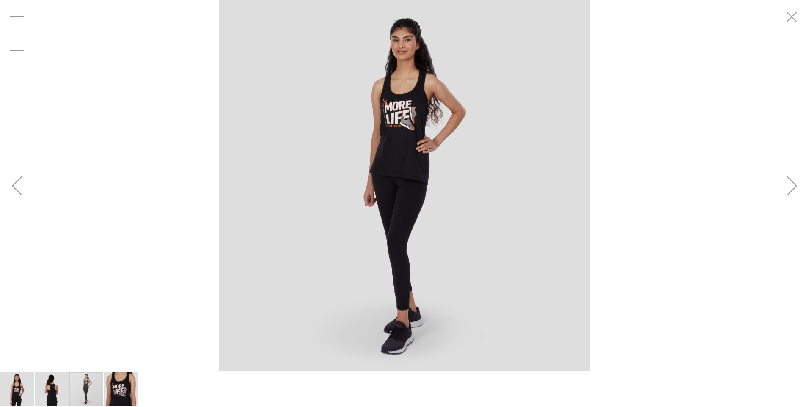
click at [124, 382] on img "image 4 of 4" at bounding box center [121, 389] width 34 height 34
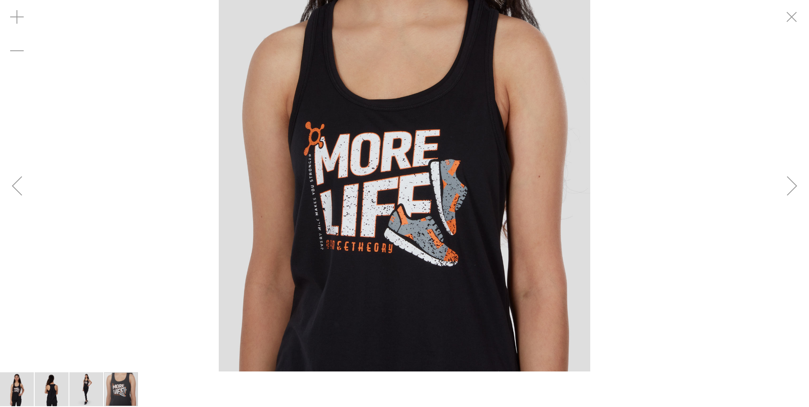
click at [132, 277] on div "carousel" at bounding box center [404, 185] width 809 height 371
